Goal: Information Seeking & Learning: Learn about a topic

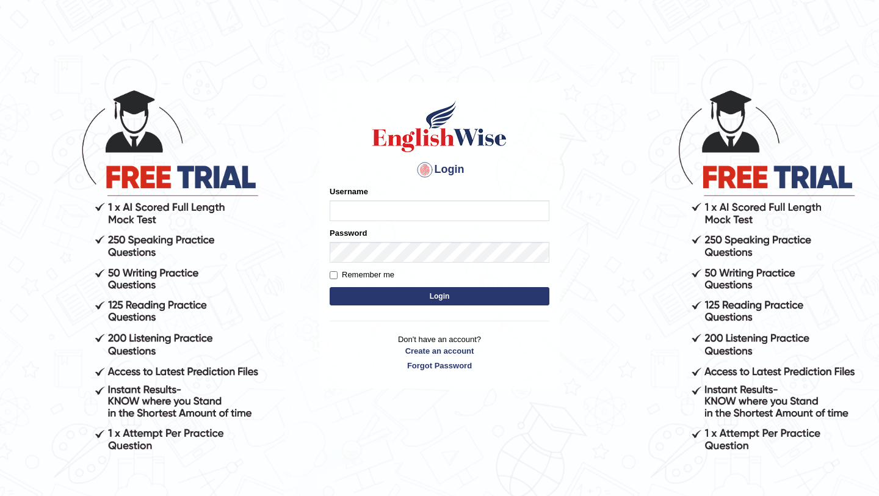
type input "Mayuguna"
click at [432, 298] on button "Login" at bounding box center [440, 296] width 220 height 18
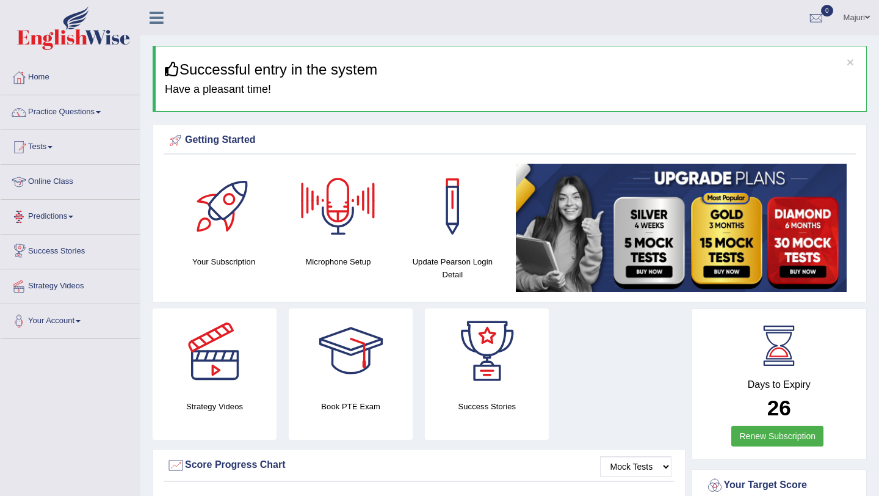
click at [54, 183] on link "Online Class" at bounding box center [70, 180] width 139 height 31
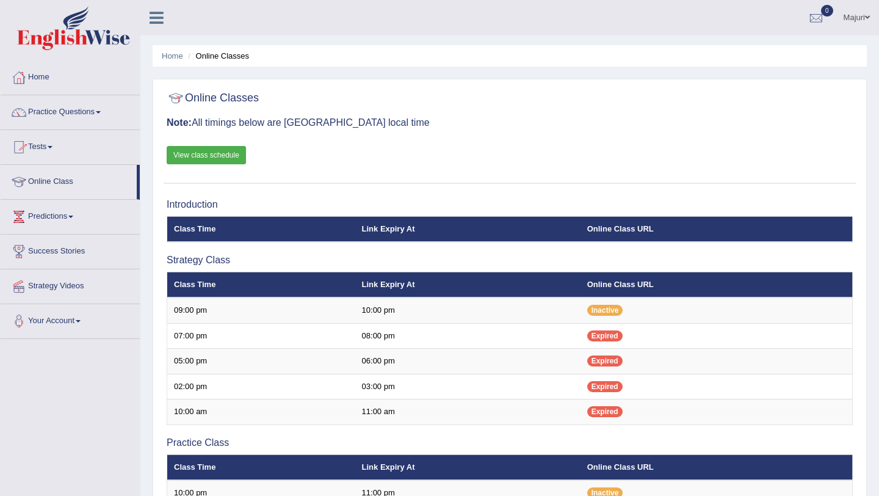
click at [79, 109] on link "Practice Questions" at bounding box center [70, 110] width 139 height 31
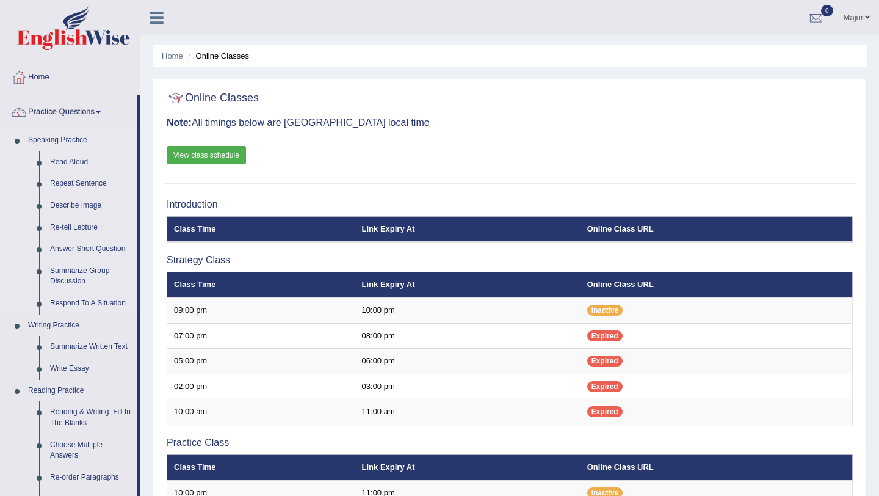
click at [76, 162] on link "Read Aloud" at bounding box center [91, 162] width 92 height 22
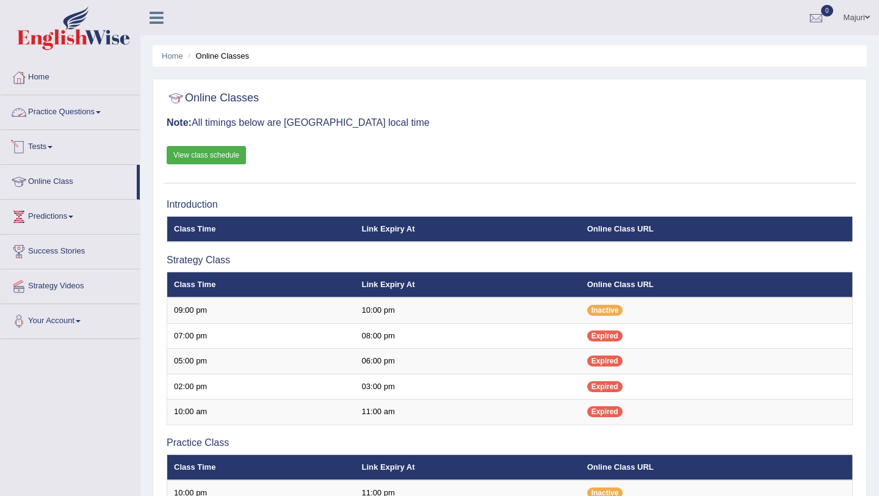
click at [63, 113] on link "Practice Questions" at bounding box center [70, 110] width 139 height 31
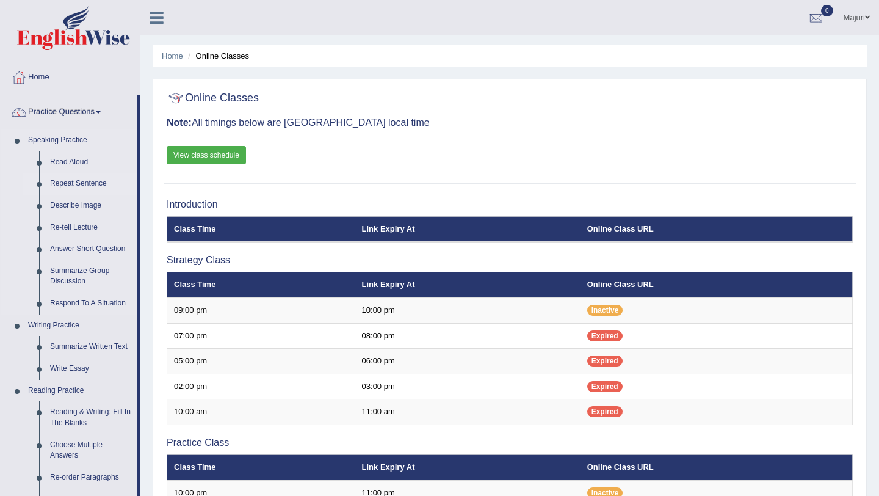
click at [52, 173] on link "Repeat Sentence" at bounding box center [91, 184] width 92 height 22
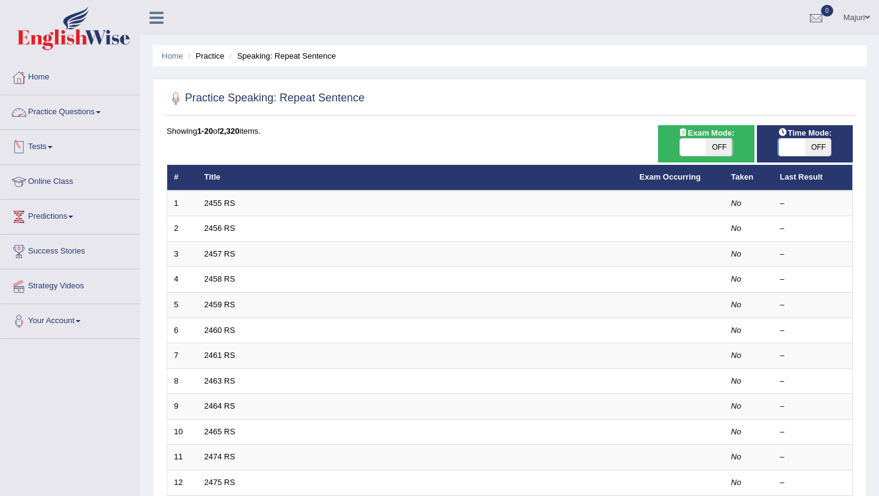
click at [79, 110] on link "Practice Questions" at bounding box center [70, 110] width 139 height 31
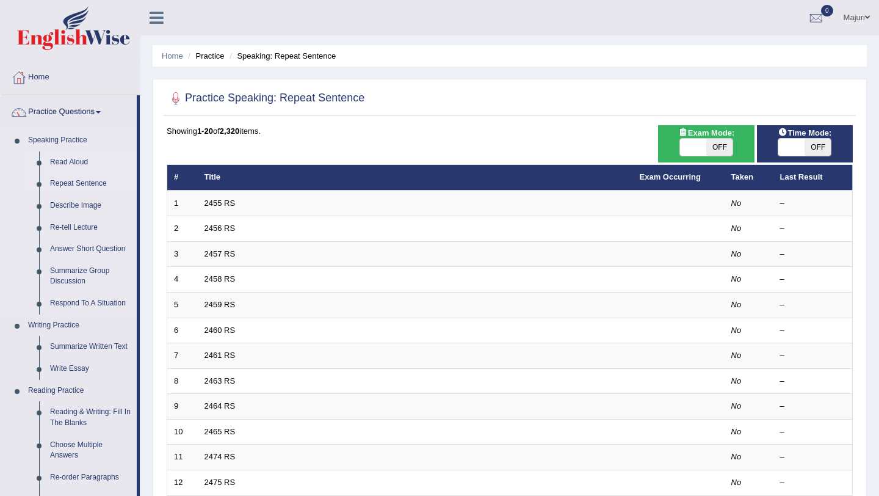
click at [69, 164] on link "Read Aloud" at bounding box center [91, 162] width 92 height 22
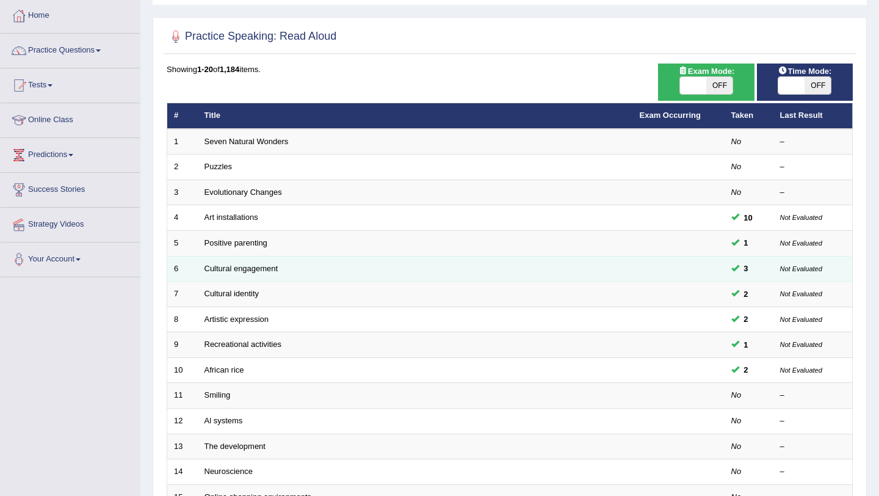
scroll to position [61, 0]
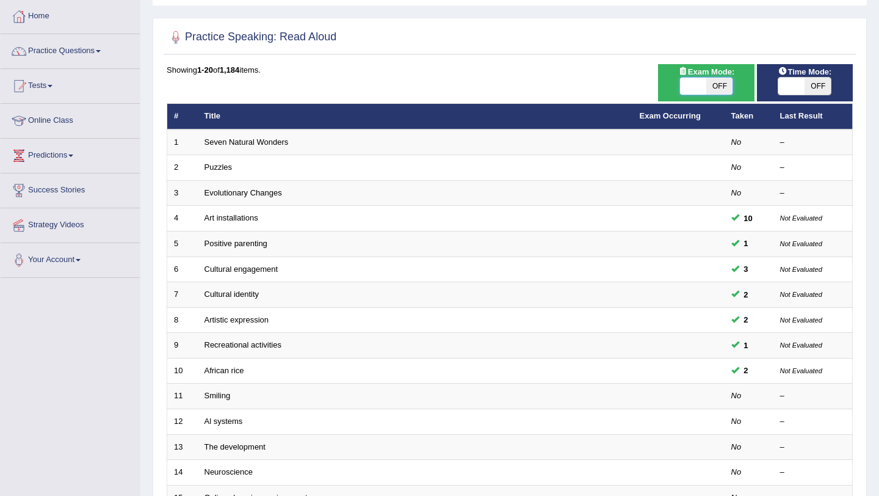
click at [691, 88] on span at bounding box center [693, 86] width 26 height 17
checkbox input "true"
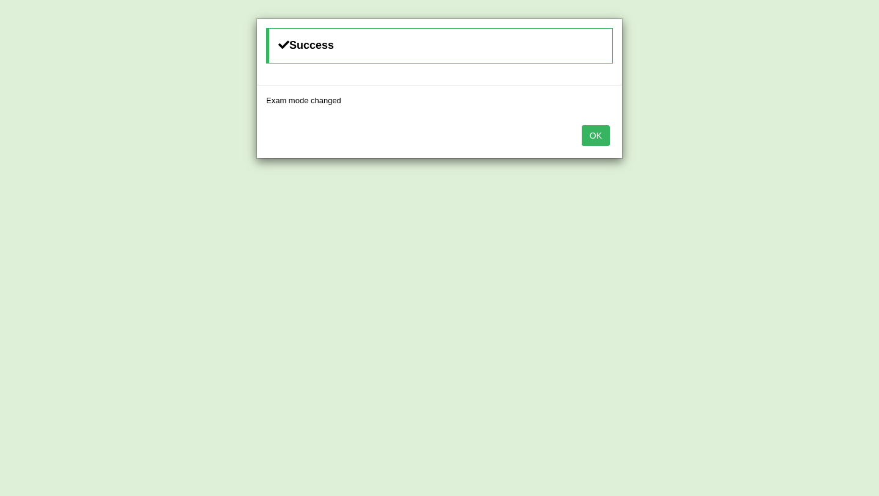
click at [599, 142] on button "OK" at bounding box center [596, 135] width 28 height 21
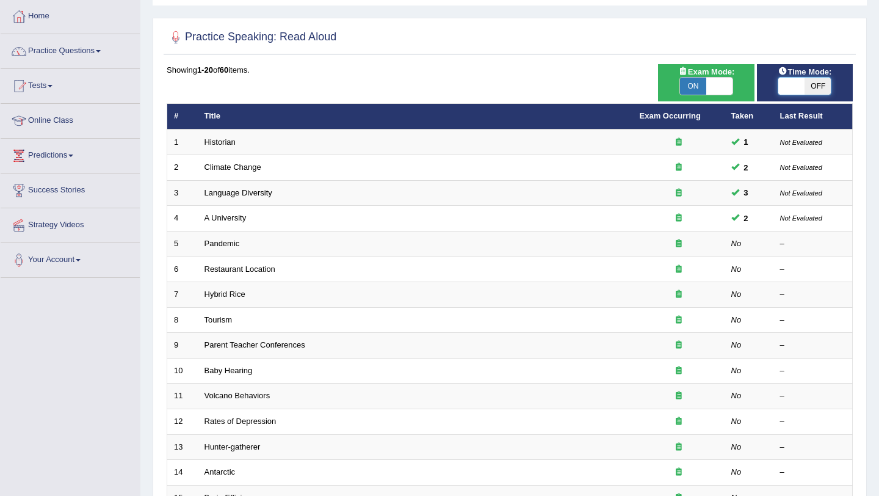
click at [793, 92] on span at bounding box center [791, 86] width 26 height 17
checkbox input "true"
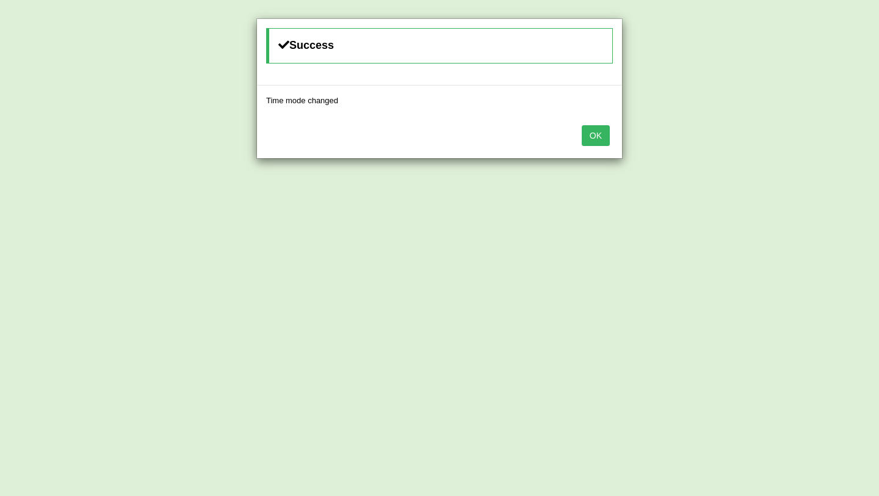
click at [597, 135] on button "OK" at bounding box center [596, 135] width 28 height 21
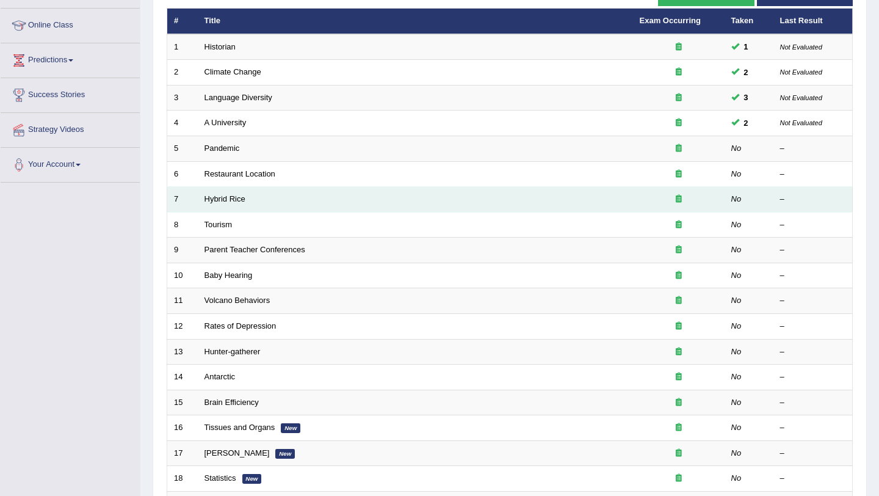
scroll to position [162, 0]
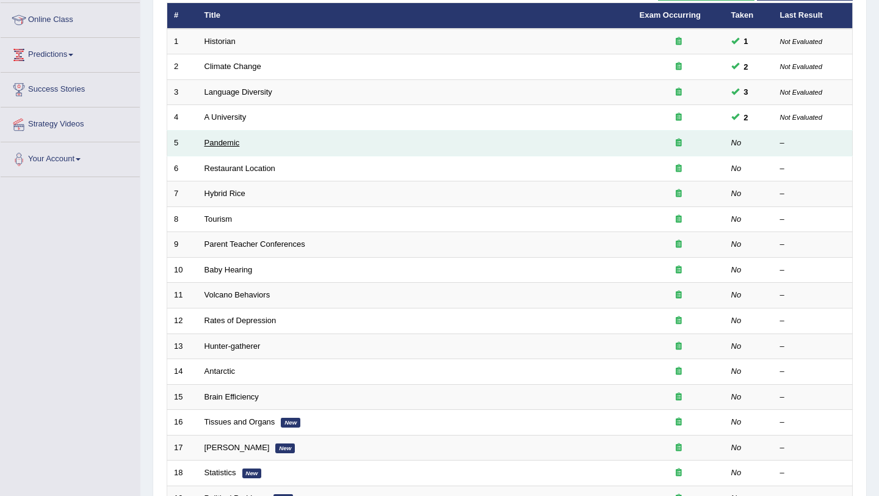
click at [217, 144] on link "Pandemic" at bounding box center [222, 142] width 35 height 9
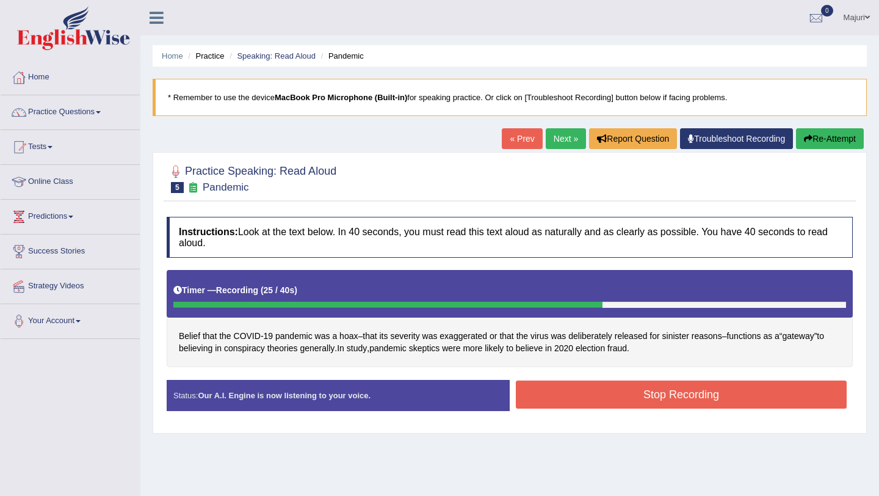
click at [574, 392] on button "Stop Recording" at bounding box center [681, 394] width 331 height 28
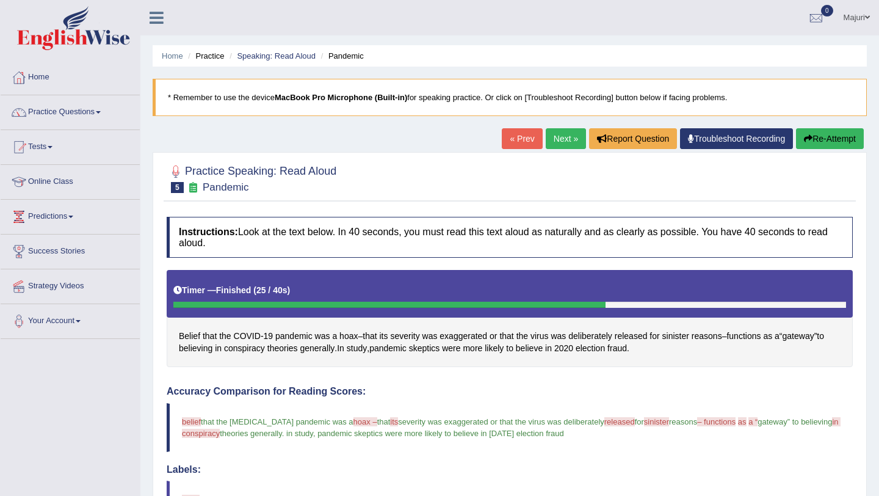
click at [560, 140] on link "Next »" at bounding box center [566, 138] width 40 height 21
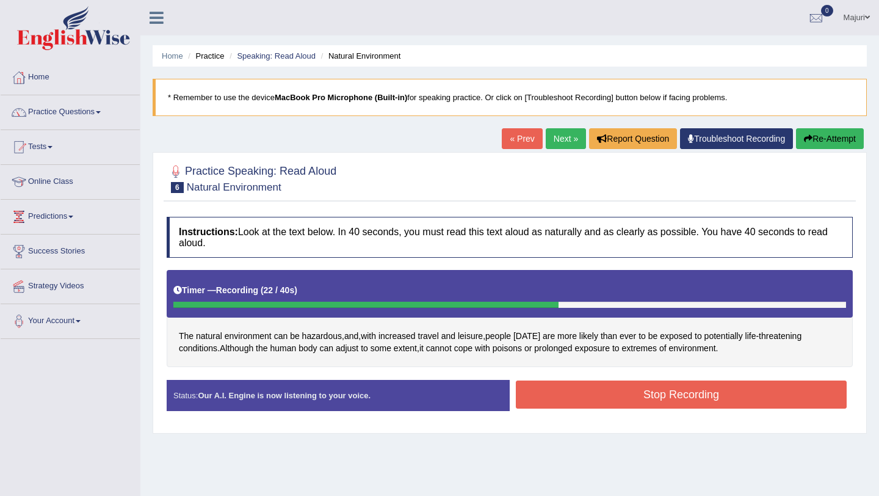
click at [659, 390] on button "Stop Recording" at bounding box center [681, 394] width 331 height 28
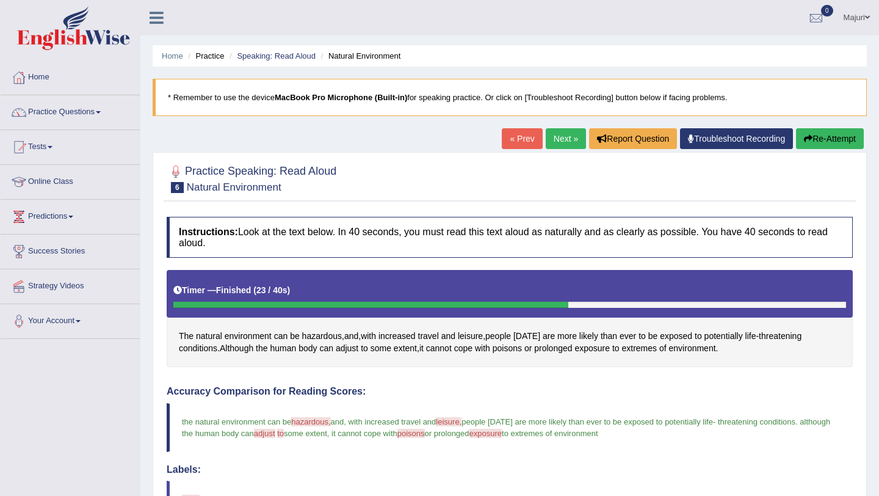
click at [551, 140] on link "Next »" at bounding box center [566, 138] width 40 height 21
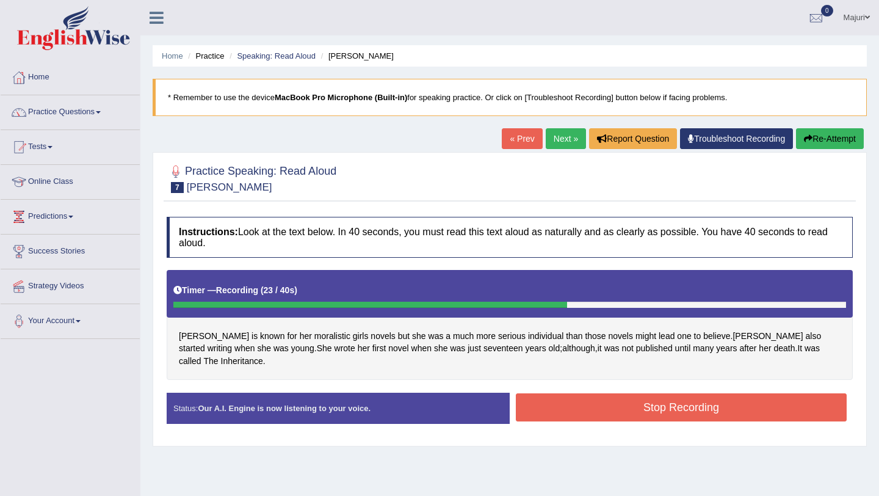
click at [650, 394] on button "Stop Recording" at bounding box center [681, 407] width 331 height 28
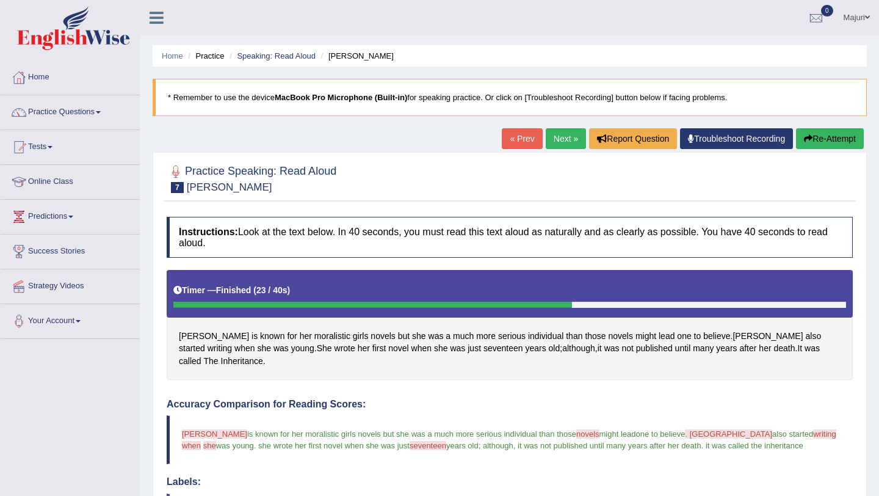
click at [827, 143] on button "Re-Attempt" at bounding box center [830, 138] width 68 height 21
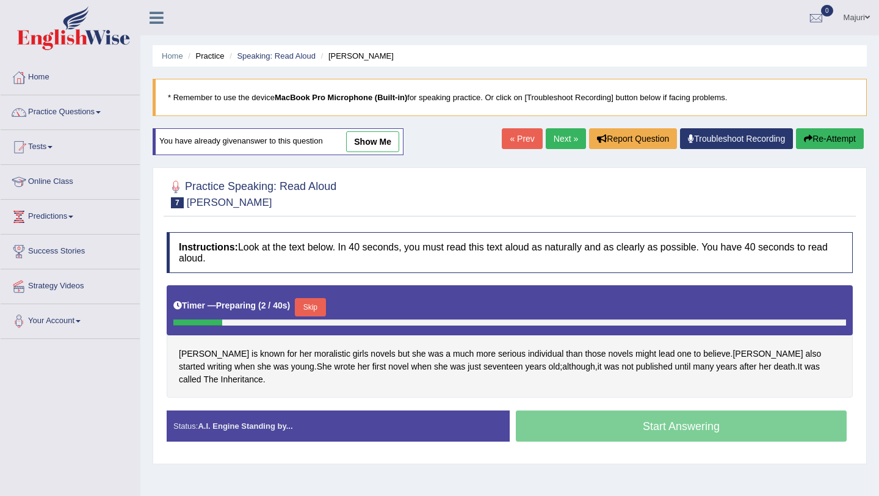
click at [322, 308] on button "Skip" at bounding box center [310, 307] width 31 height 18
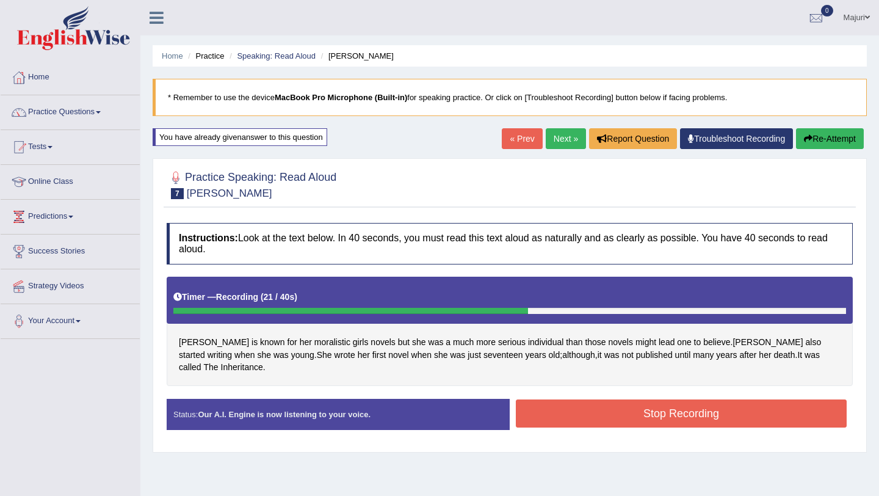
click at [322, 308] on div at bounding box center [350, 311] width 355 height 6
click at [618, 399] on button "Stop Recording" at bounding box center [681, 413] width 331 height 28
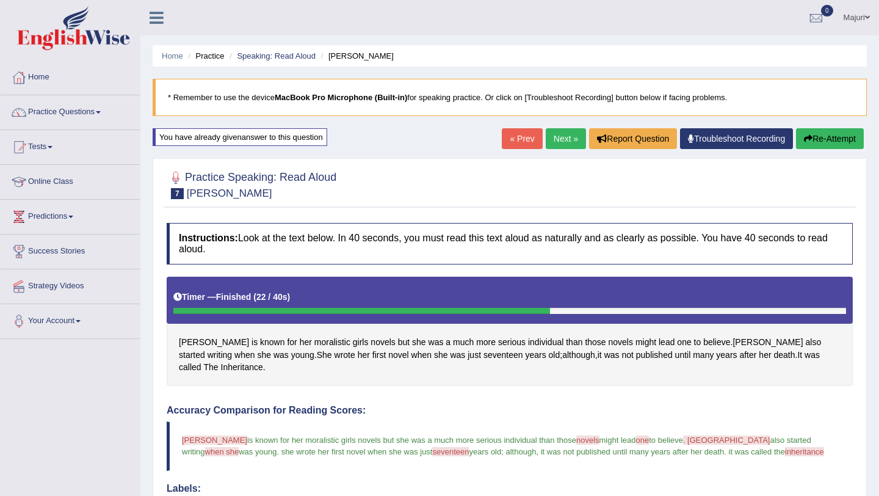
click at [837, 140] on button "Re-Attempt" at bounding box center [830, 138] width 68 height 21
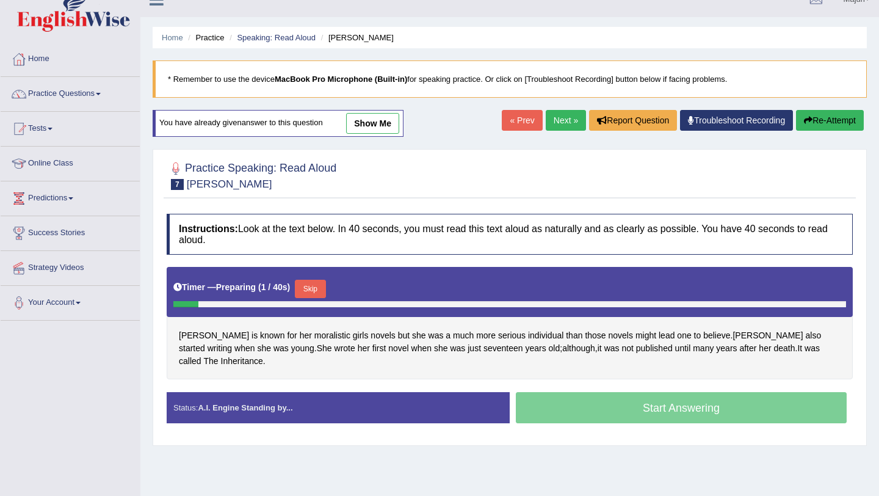
scroll to position [18, 0]
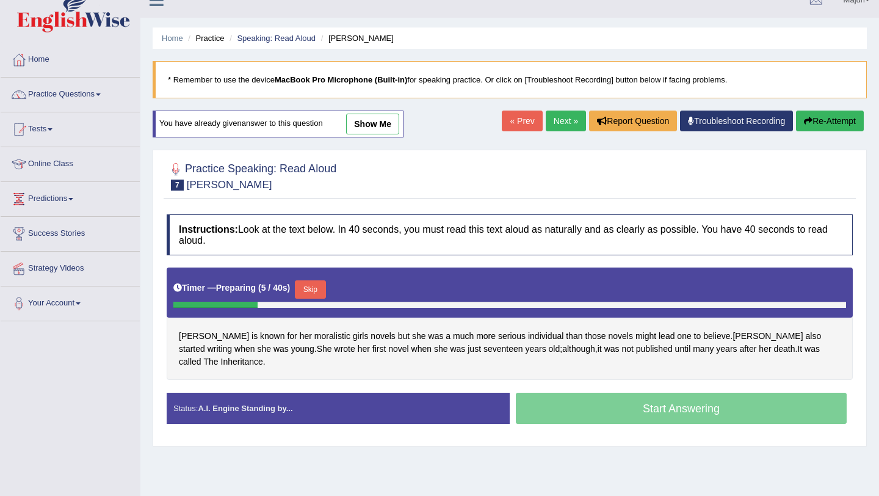
click at [319, 292] on button "Skip" at bounding box center [310, 289] width 31 height 18
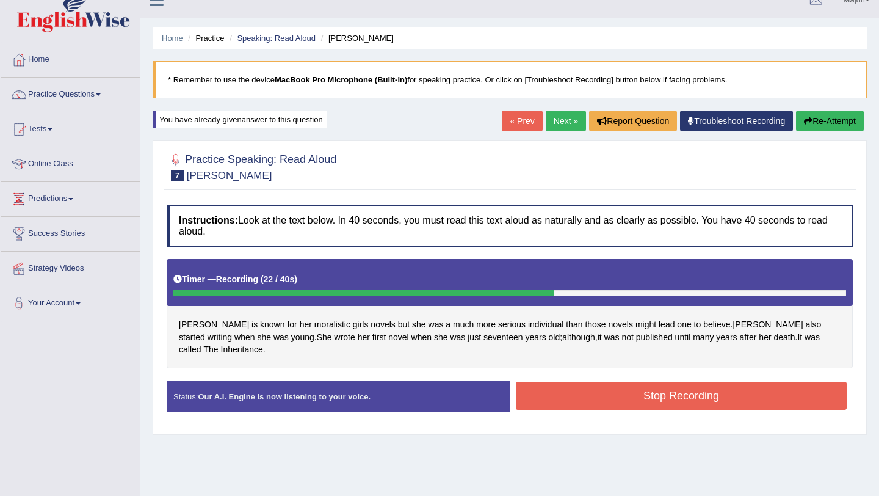
click at [662, 392] on button "Stop Recording" at bounding box center [681, 396] width 331 height 28
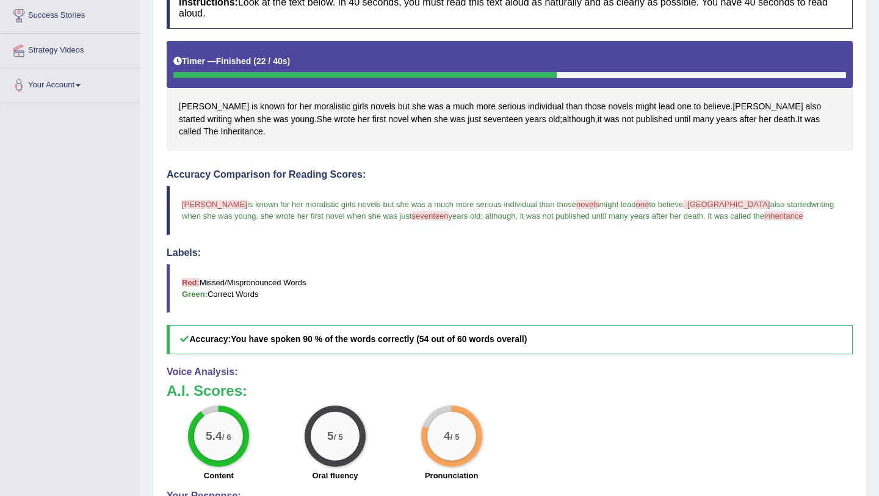
scroll to position [0, 0]
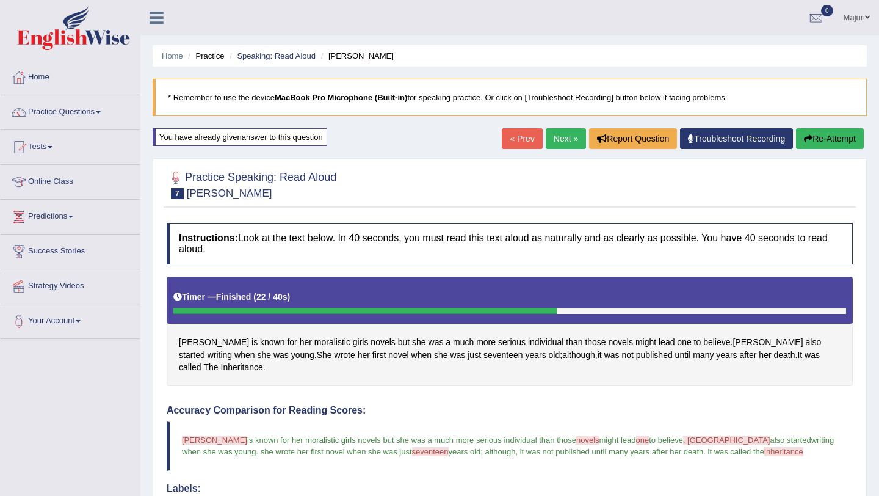
click at [841, 136] on button "Re-Attempt" at bounding box center [830, 138] width 68 height 21
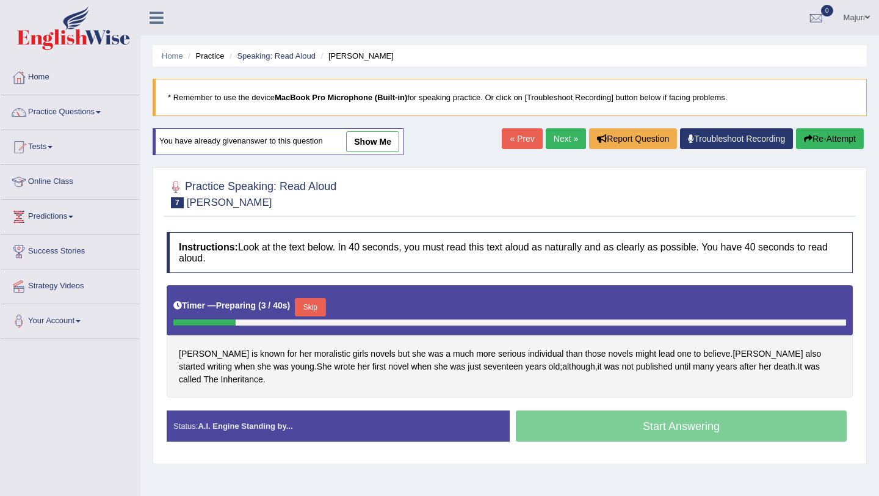
click at [322, 314] on button "Skip" at bounding box center [310, 307] width 31 height 18
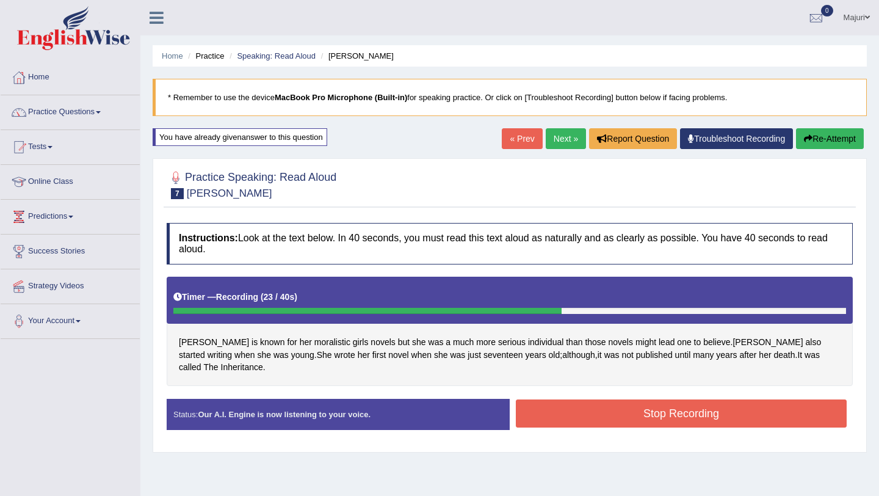
click at [712, 406] on button "Stop Recording" at bounding box center [681, 413] width 331 height 28
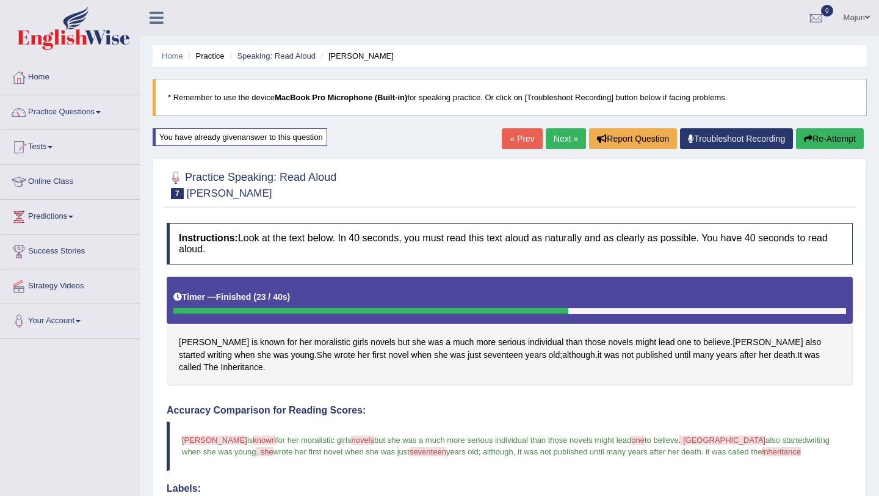
click at [560, 139] on link "Next »" at bounding box center [566, 138] width 40 height 21
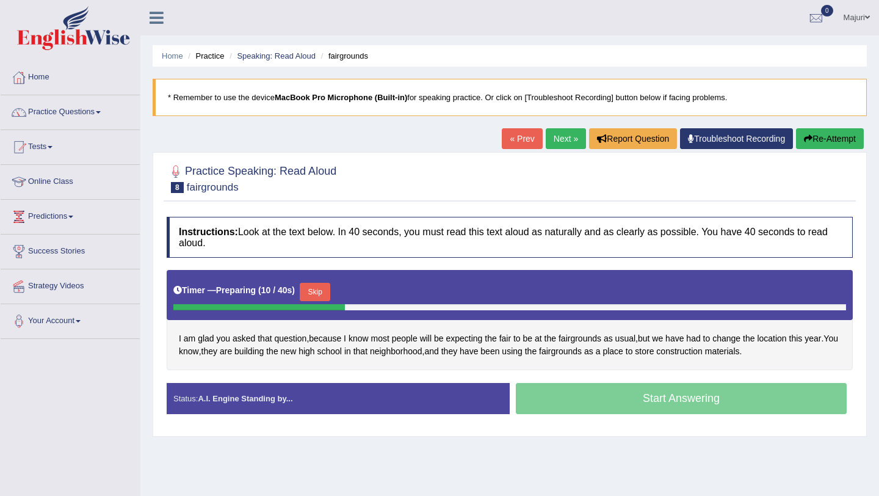
click at [208, 189] on small "fairgrounds" at bounding box center [213, 187] width 52 height 12
click at [325, 300] on button "Skip" at bounding box center [315, 292] width 31 height 18
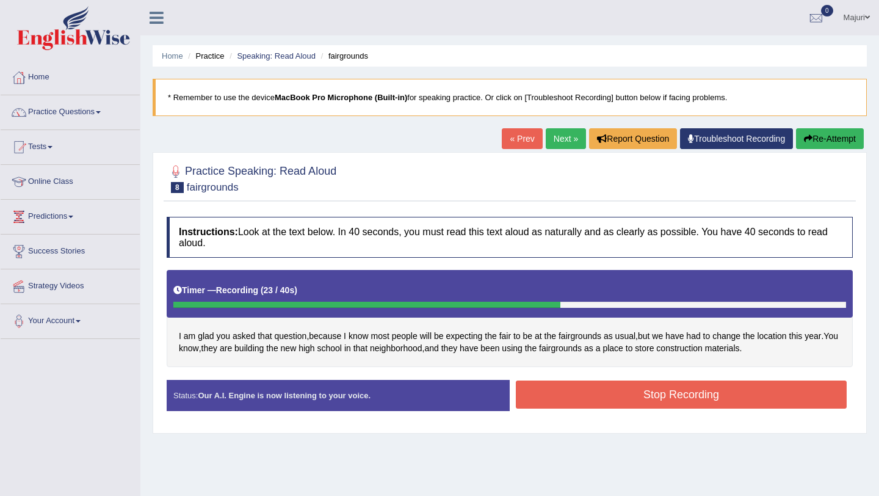
click at [570, 405] on button "Stop Recording" at bounding box center [681, 394] width 331 height 28
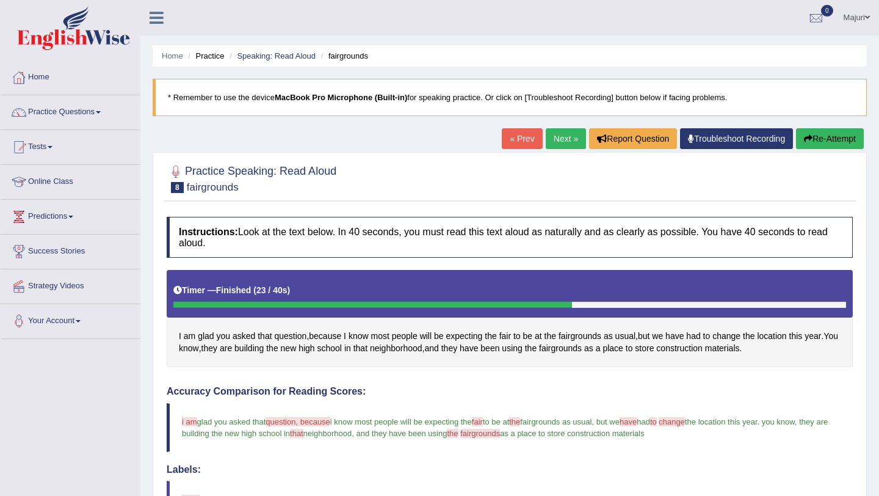
click at [838, 142] on button "Re-Attempt" at bounding box center [830, 138] width 68 height 21
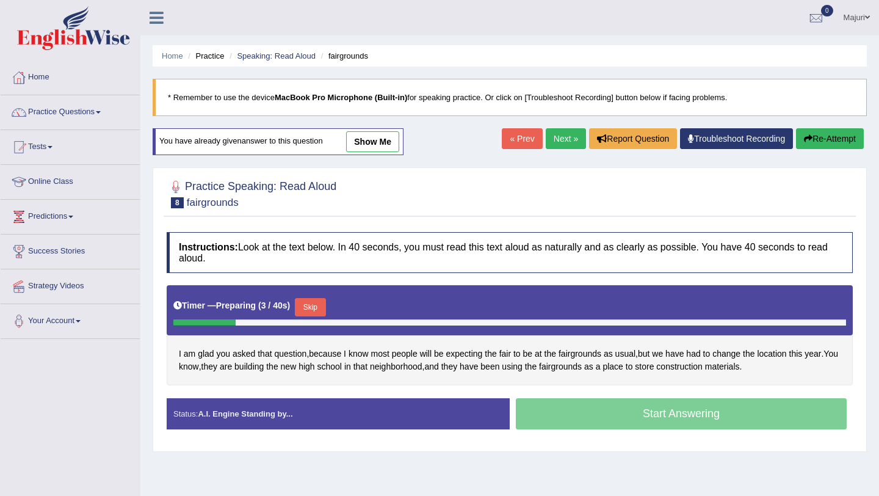
click at [316, 310] on button "Skip" at bounding box center [310, 307] width 31 height 18
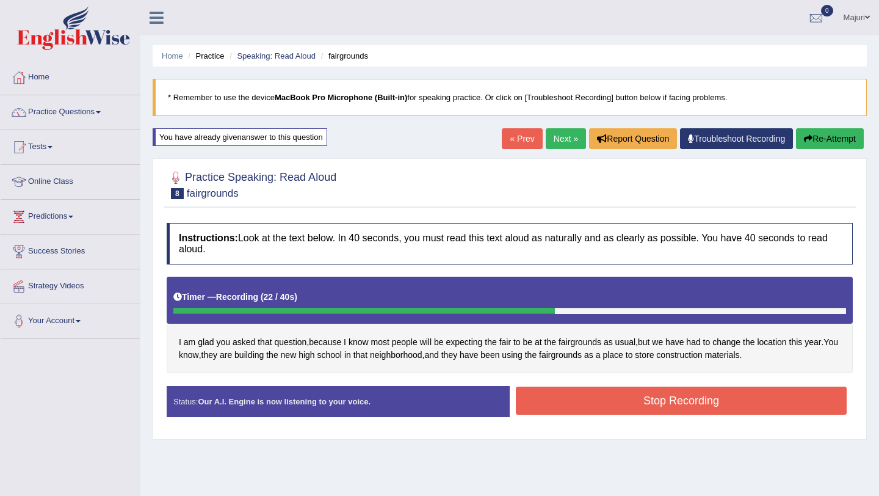
click at [577, 407] on button "Stop Recording" at bounding box center [681, 400] width 331 height 28
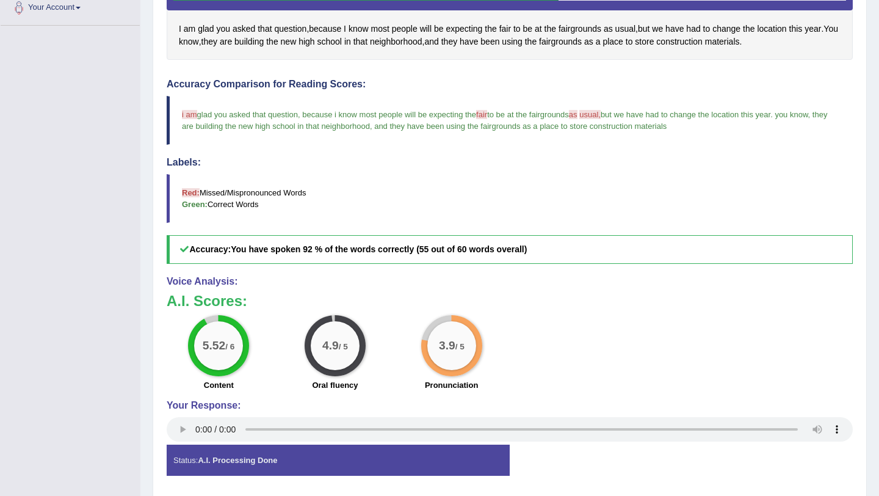
scroll to position [321, 0]
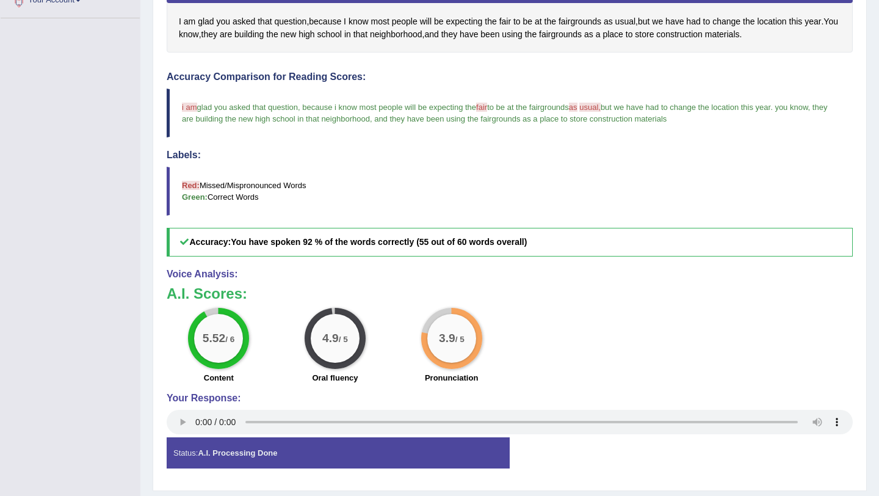
click at [189, 451] on div "Status: A.I. Processing Done" at bounding box center [338, 452] width 343 height 31
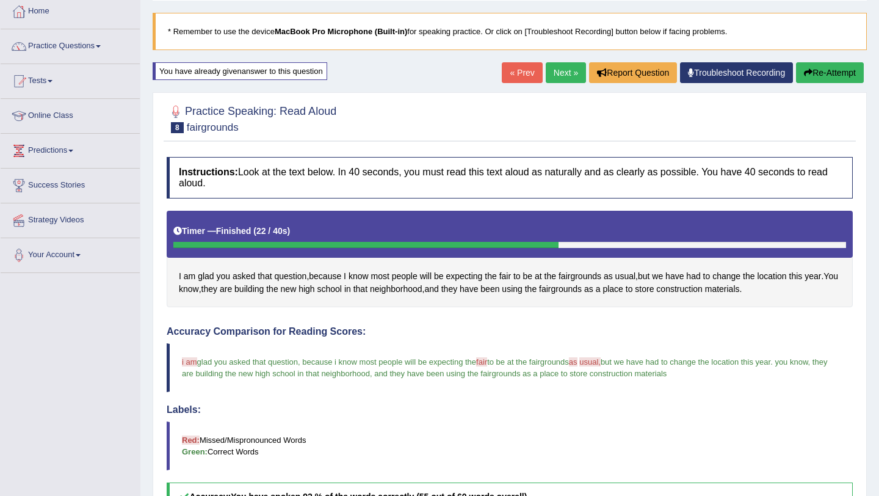
scroll to position [0, 0]
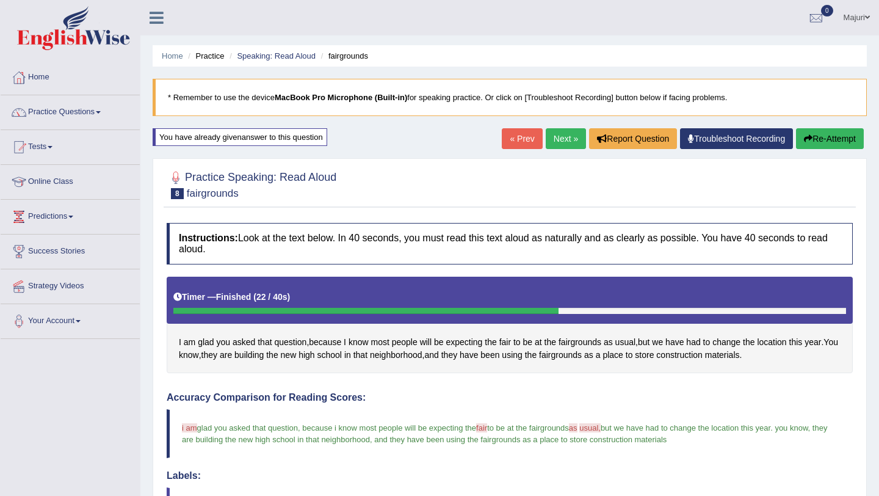
click at [844, 134] on button "Re-Attempt" at bounding box center [830, 138] width 68 height 21
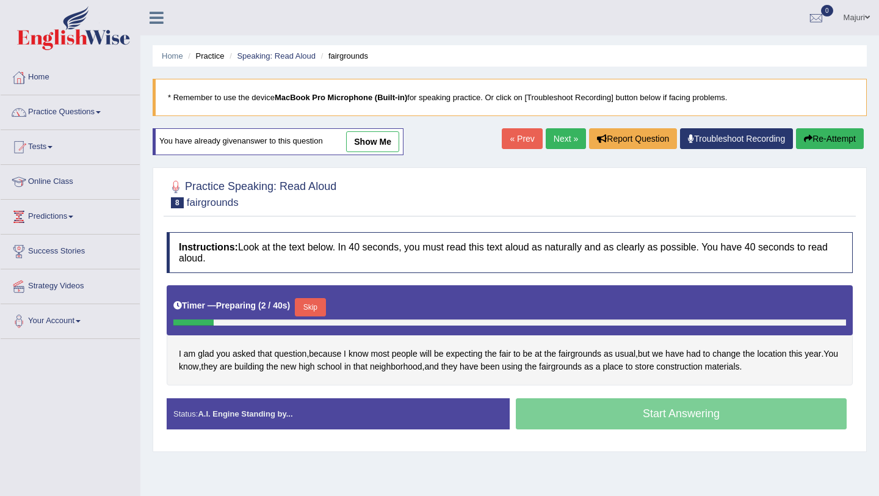
click at [319, 310] on button "Skip" at bounding box center [310, 307] width 31 height 18
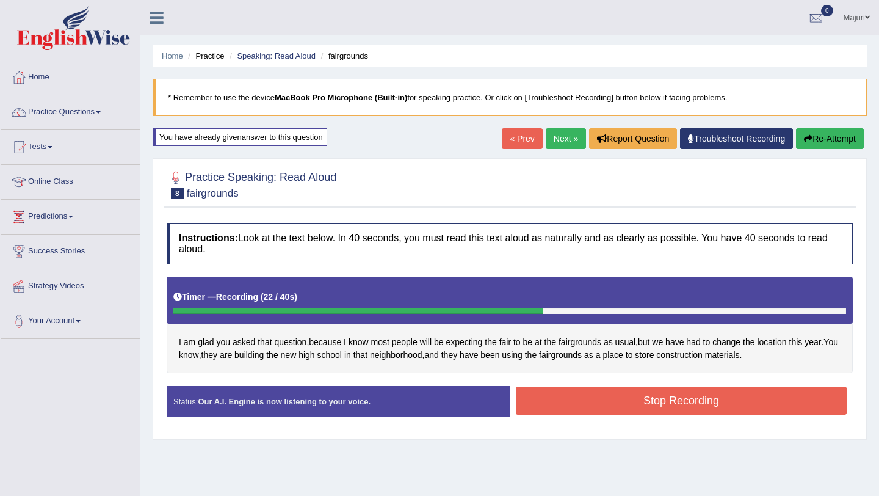
click at [669, 410] on button "Stop Recording" at bounding box center [681, 400] width 331 height 28
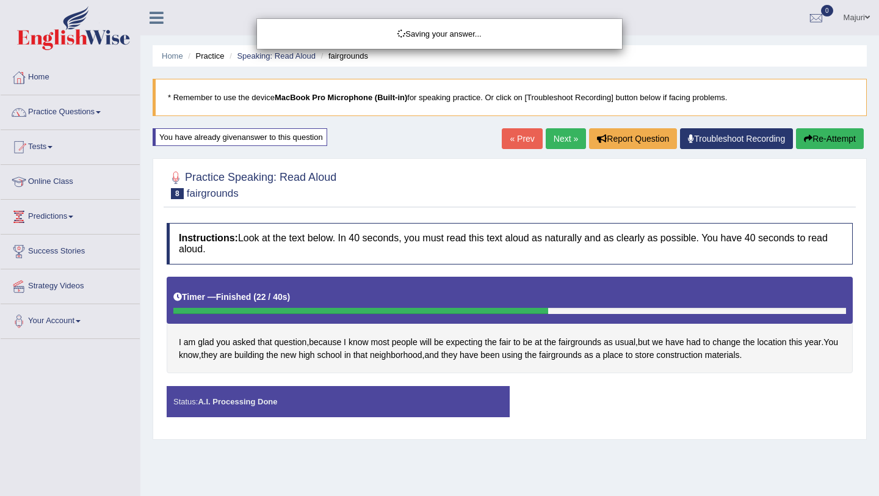
click at [668, 410] on div "Saving your answer..." at bounding box center [439, 248] width 879 height 496
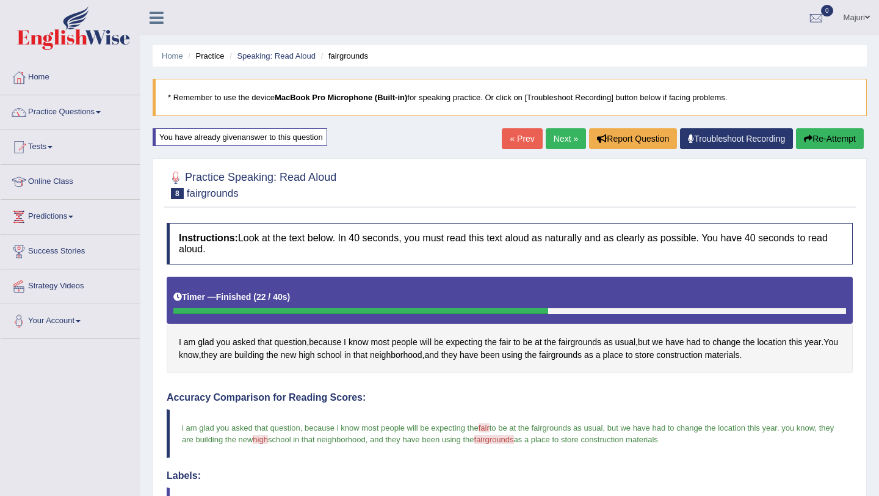
click at [810, 134] on button "Re-Attempt" at bounding box center [830, 138] width 68 height 21
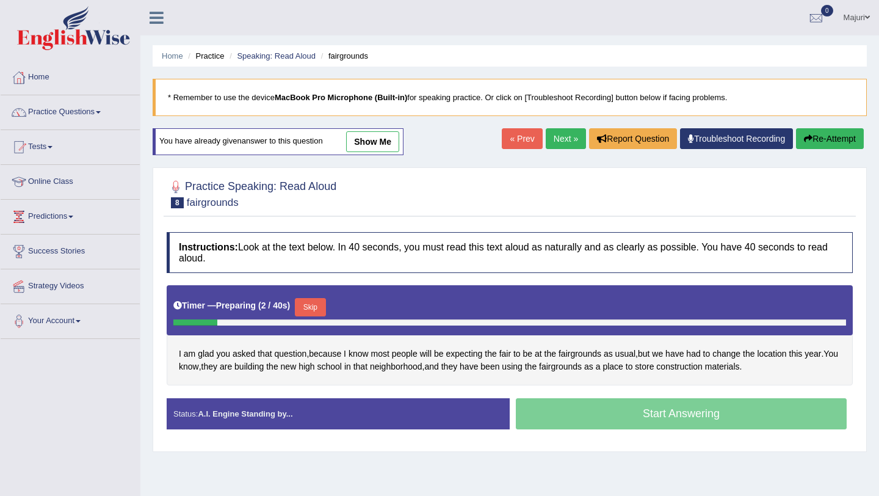
click at [317, 310] on button "Skip" at bounding box center [310, 307] width 31 height 18
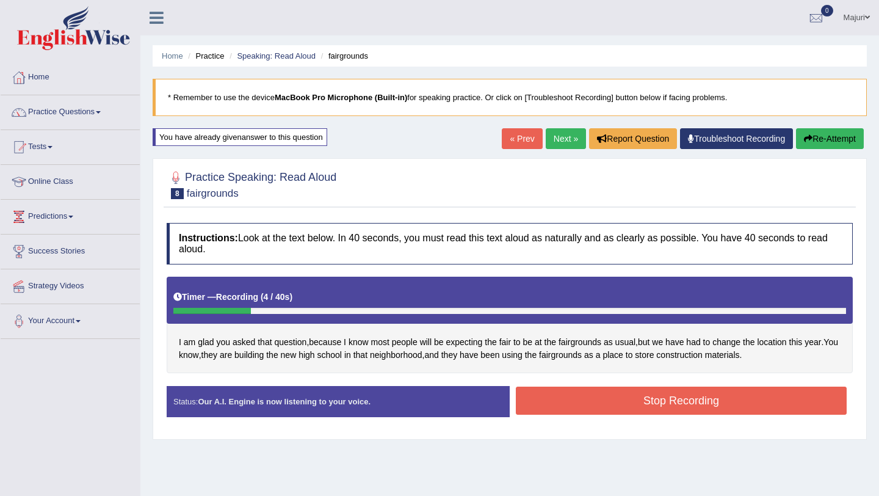
click at [579, 408] on button "Stop Recording" at bounding box center [681, 400] width 331 height 28
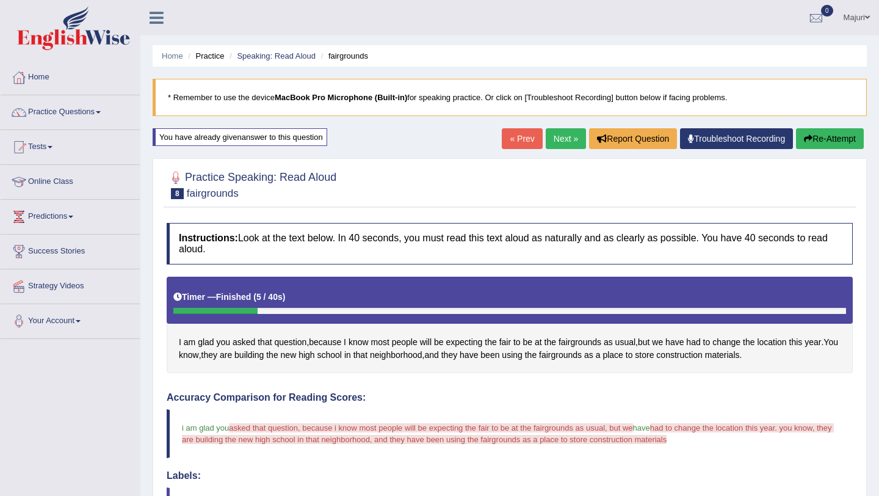
click at [831, 132] on button "Re-Attempt" at bounding box center [830, 138] width 68 height 21
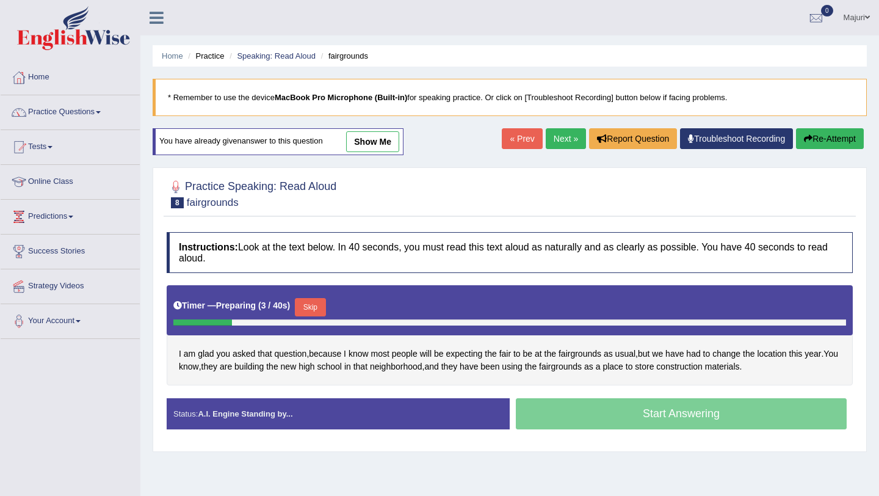
click at [320, 312] on button "Skip" at bounding box center [310, 307] width 31 height 18
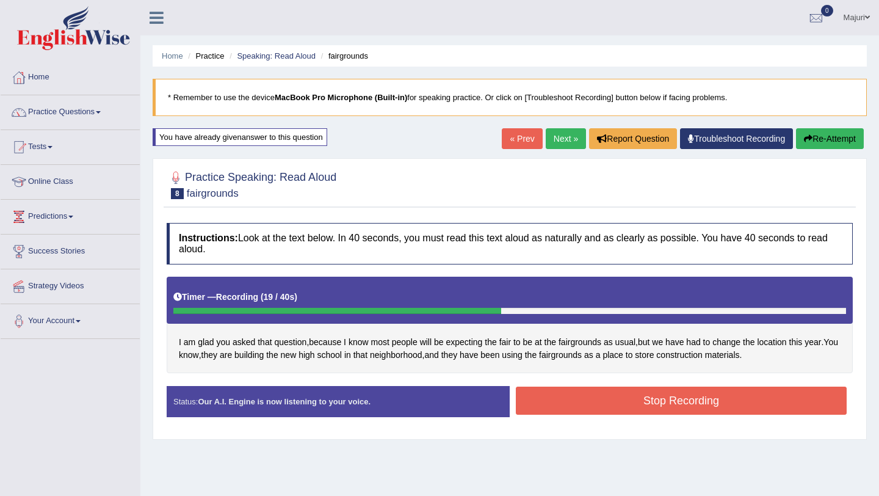
click at [614, 415] on div "Stop Recording" at bounding box center [681, 401] width 343 height 31
click at [643, 395] on button "Stop Recording" at bounding box center [681, 400] width 331 height 28
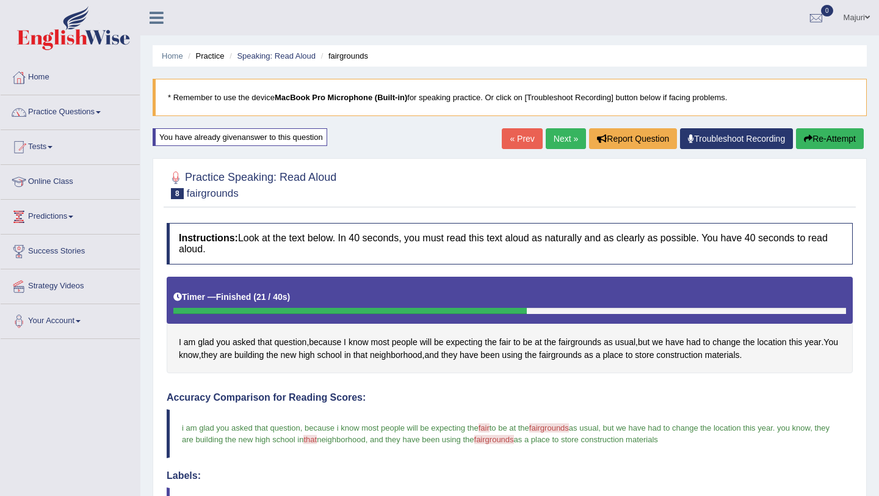
click at [852, 138] on button "Re-Attempt" at bounding box center [830, 138] width 68 height 21
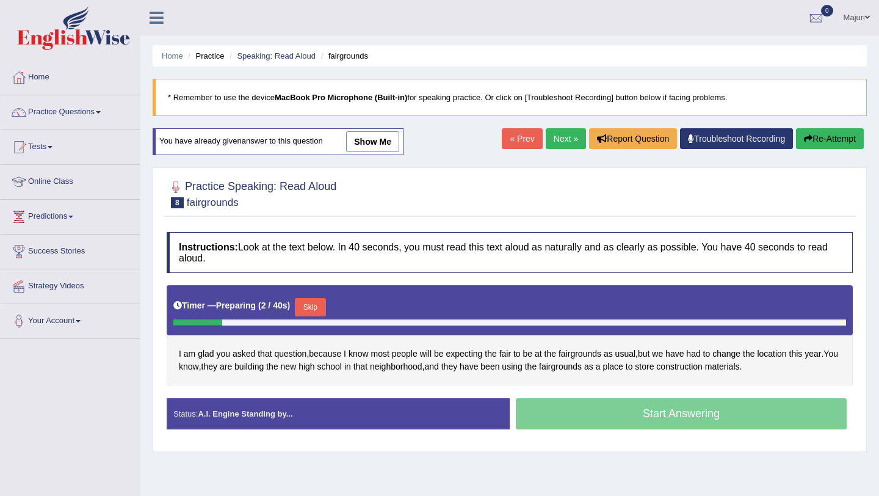
click at [554, 139] on link "Next »" at bounding box center [566, 138] width 40 height 21
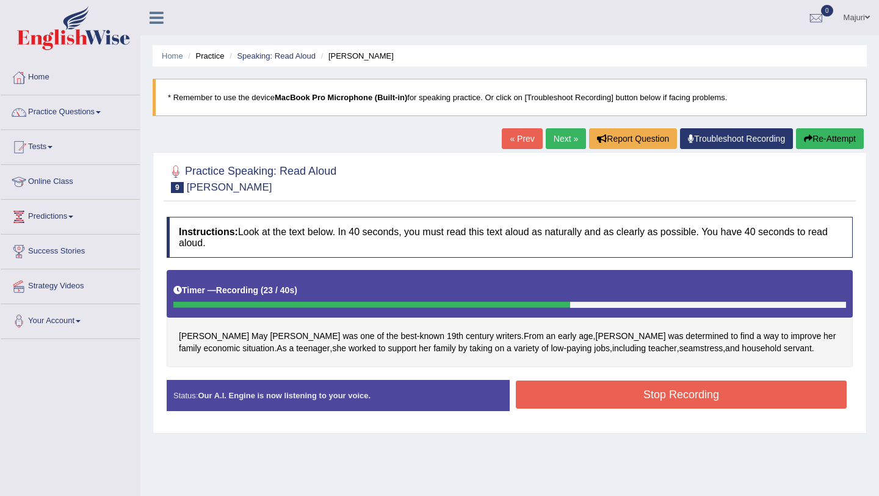
click at [578, 395] on button "Stop Recording" at bounding box center [681, 394] width 331 height 28
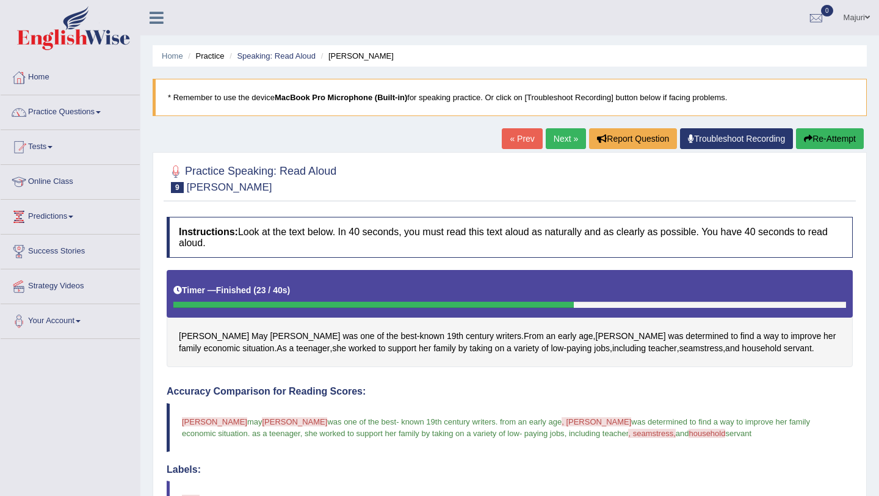
click at [828, 143] on button "Re-Attempt" at bounding box center [830, 138] width 68 height 21
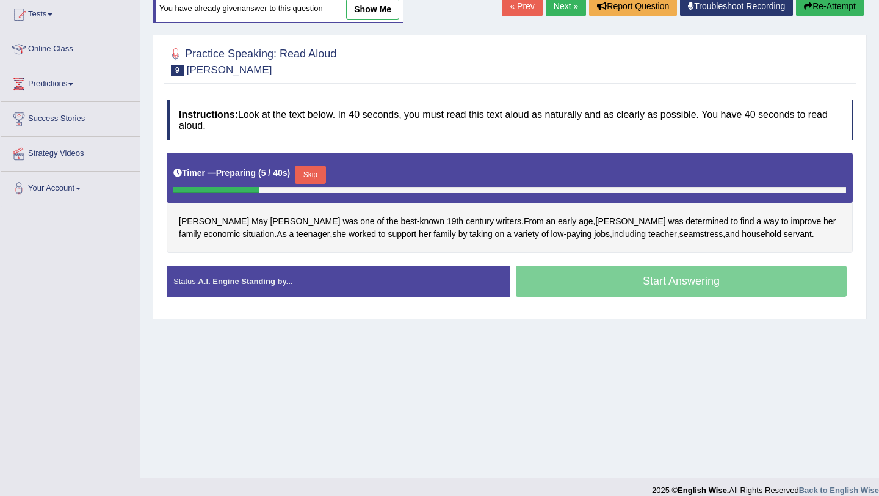
scroll to position [134, 0]
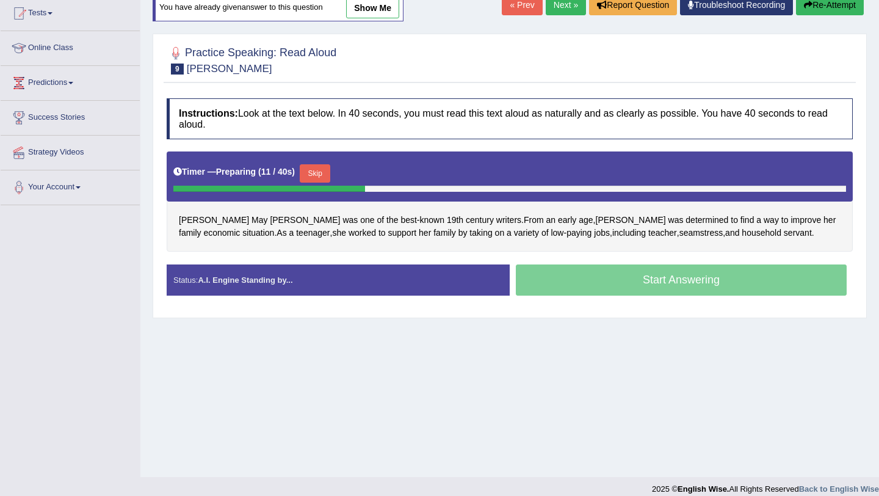
click at [317, 175] on button "Skip" at bounding box center [315, 173] width 31 height 18
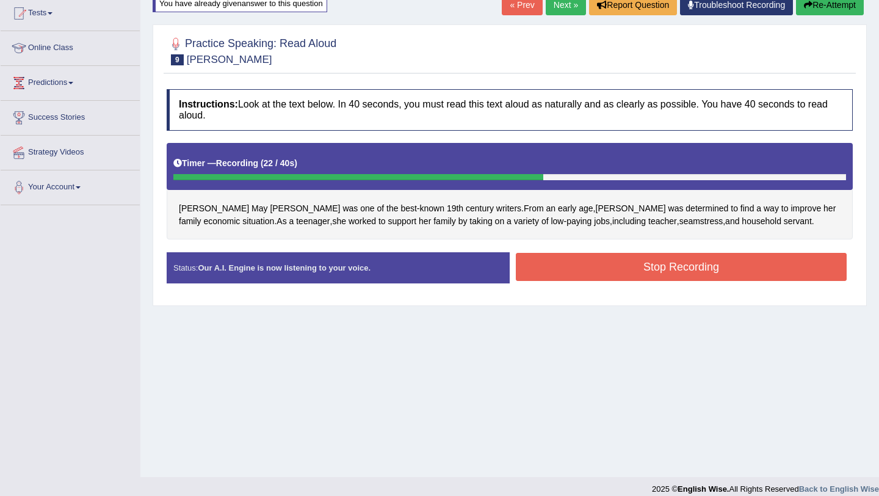
click at [561, 276] on button "Stop Recording" at bounding box center [681, 267] width 331 height 28
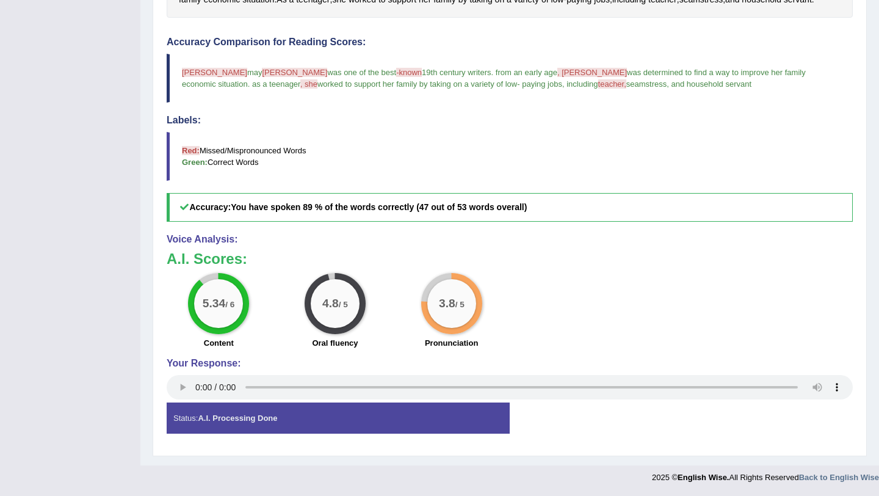
scroll to position [0, 0]
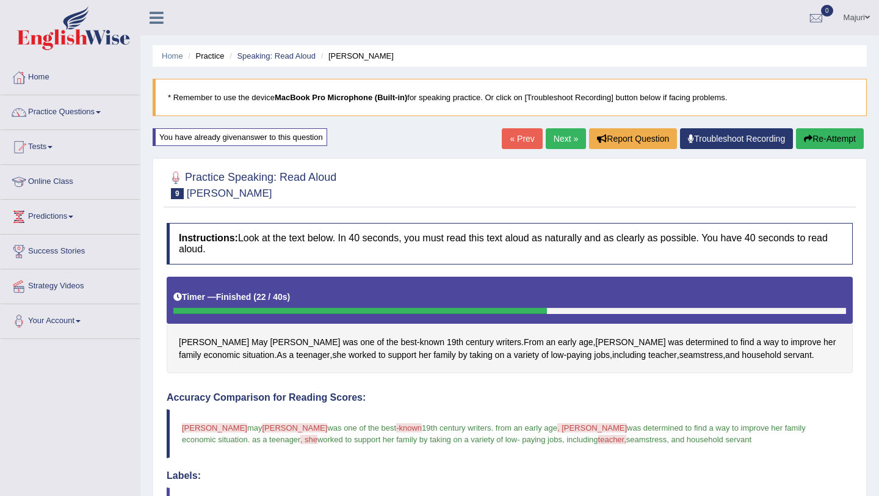
click at [567, 137] on link "Next »" at bounding box center [566, 138] width 40 height 21
